Goal: Task Accomplishment & Management: Use online tool/utility

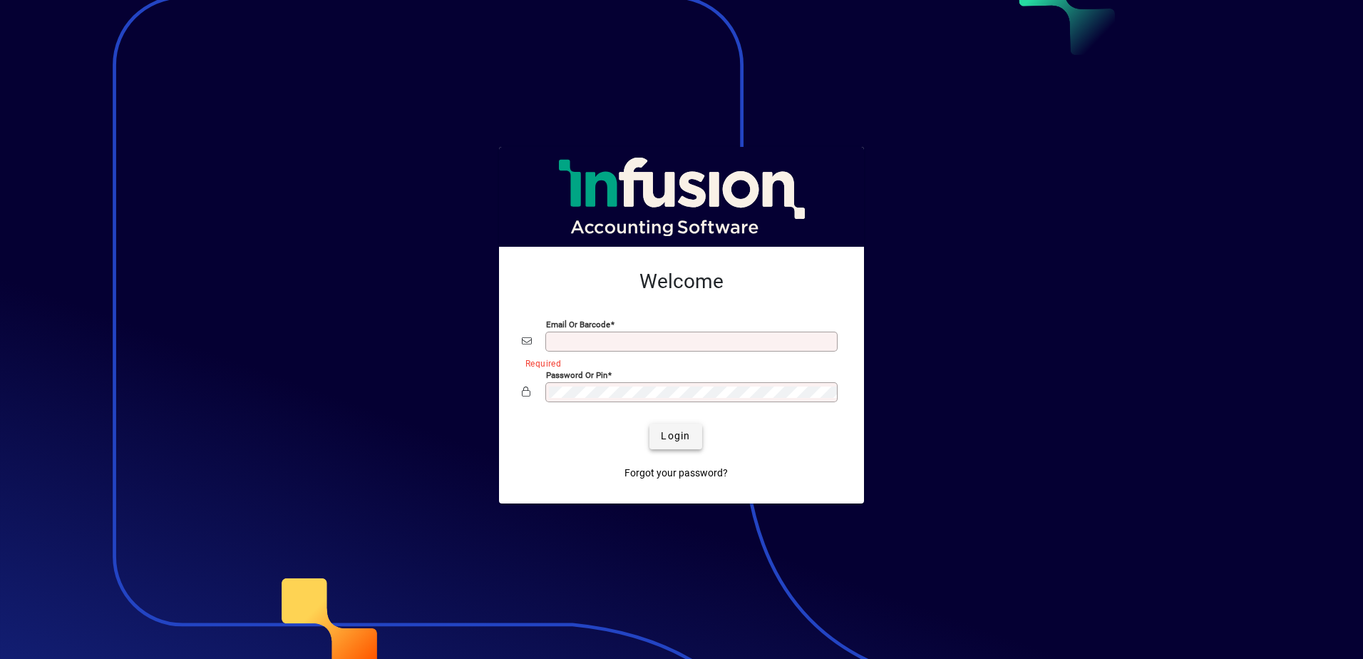
type input "**********"
click at [683, 435] on span "Login" at bounding box center [675, 435] width 29 height 15
